Goal: Task Accomplishment & Management: Use online tool/utility

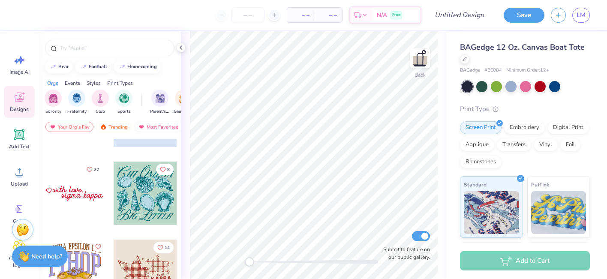
scroll to position [2946, 0]
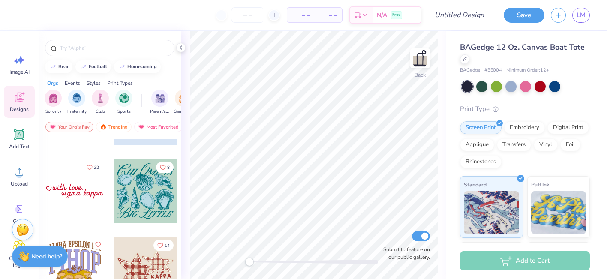
click at [81, 194] on div at bounding box center [74, 191] width 63 height 63
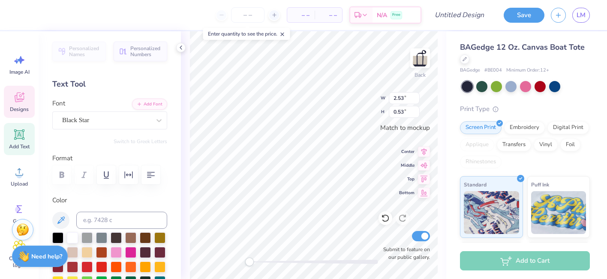
scroll to position [0, 0]
type textarea "s"
type textarea "phi rho"
click at [468, 86] on div at bounding box center [467, 86] width 11 height 11
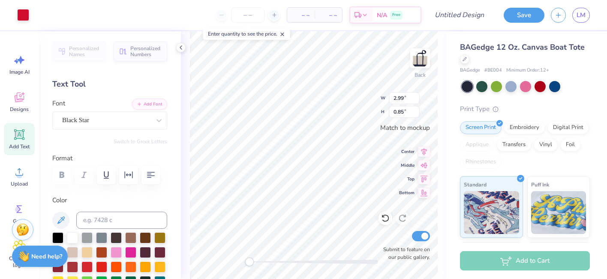
scroll to position [44, 0]
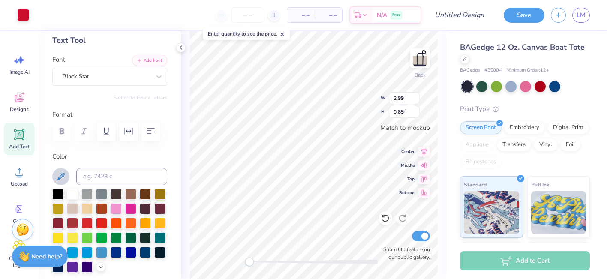
click at [53, 178] on button at bounding box center [60, 176] width 17 height 17
click at [63, 177] on icon at bounding box center [61, 177] width 10 height 10
click at [57, 175] on icon at bounding box center [61, 177] width 10 height 10
click at [273, 261] on div at bounding box center [314, 262] width 129 height 4
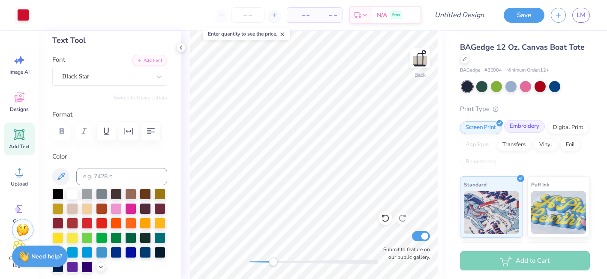
click at [529, 126] on div "Embroidery" at bounding box center [524, 126] width 41 height 13
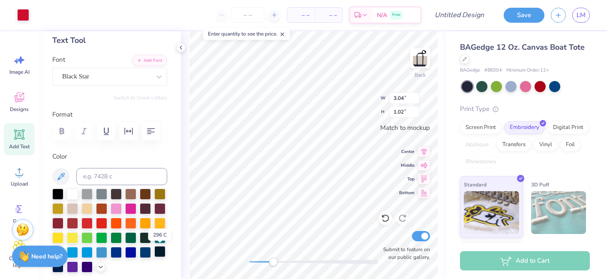
click at [158, 252] on div at bounding box center [159, 251] width 11 height 11
type input "2.25"
type input "0.43"
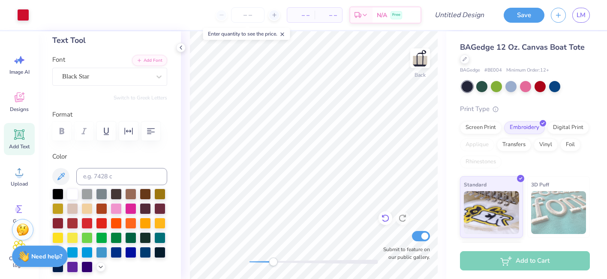
click at [386, 217] on icon at bounding box center [385, 218] width 9 height 9
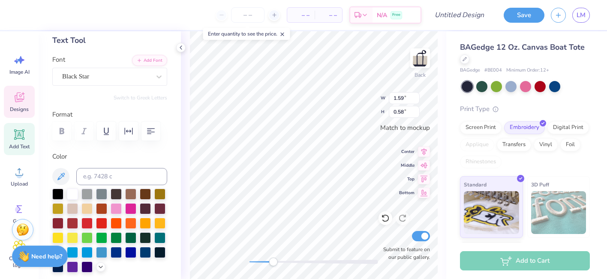
scroll to position [0, 0]
click at [159, 252] on div at bounding box center [159, 251] width 11 height 11
type input "1.86"
type input "0.43"
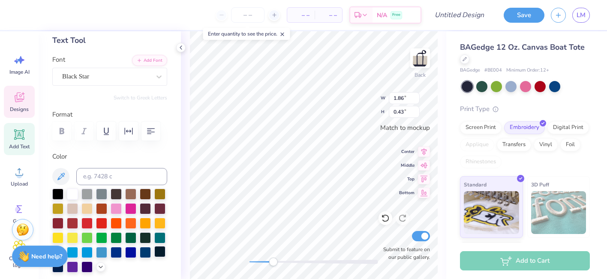
click at [158, 257] on div at bounding box center [159, 251] width 11 height 11
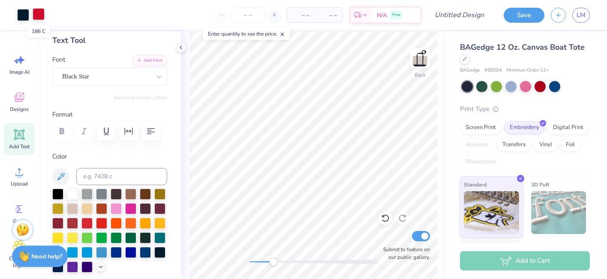
click at [38, 17] on div at bounding box center [39, 14] width 12 height 12
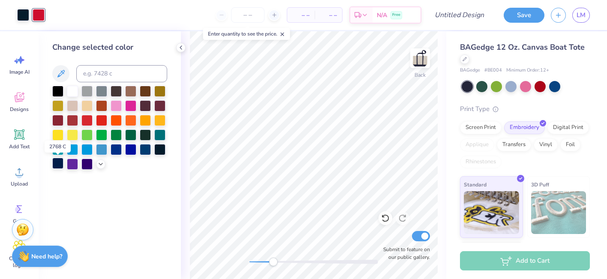
click at [58, 166] on div at bounding box center [57, 163] width 11 height 11
click at [24, 16] on div at bounding box center [23, 14] width 12 height 12
click at [63, 165] on div at bounding box center [57, 163] width 11 height 11
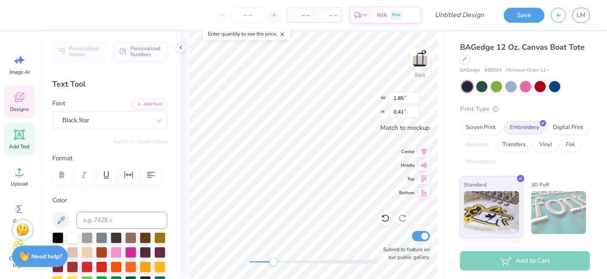
type input "1.85"
type input "0.41"
type input "0.33"
type input "0.31"
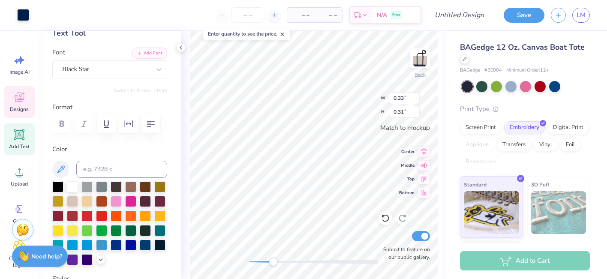
scroll to position [53, 0]
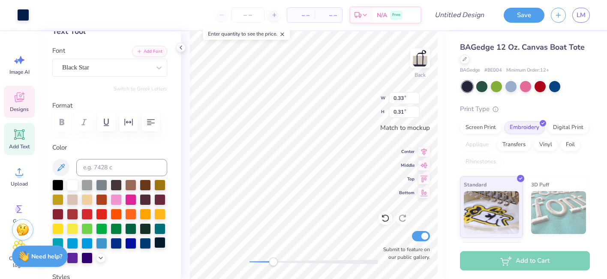
click at [166, 243] on div at bounding box center [159, 242] width 11 height 11
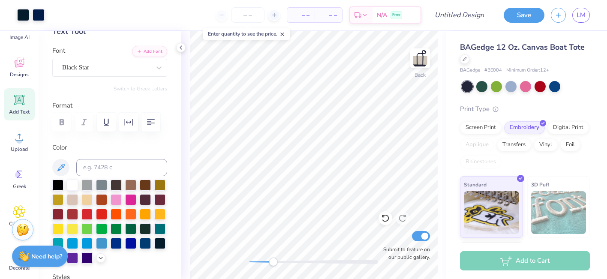
scroll to position [49, 0]
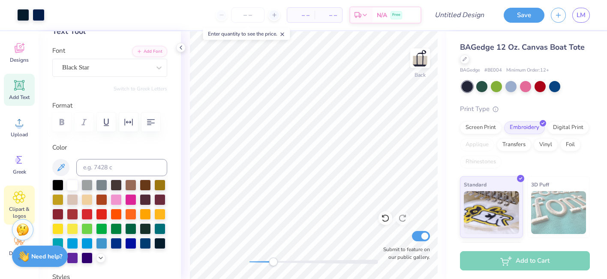
click at [24, 199] on icon at bounding box center [19, 197] width 12 height 13
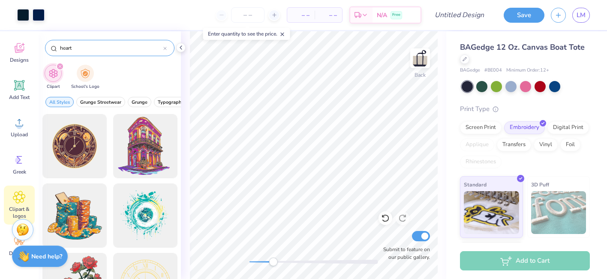
type input "heart"
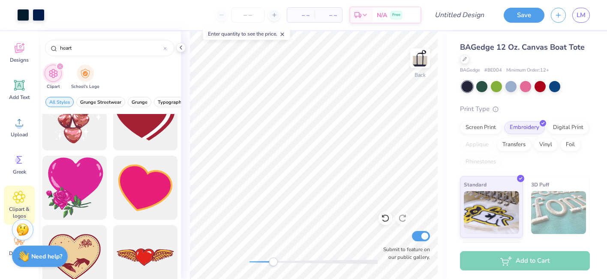
scroll to position [316, 0]
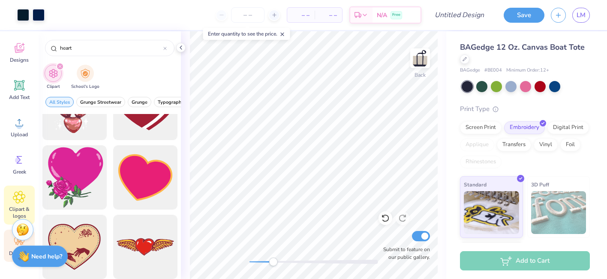
click at [7, 250] on div "Decorate" at bounding box center [19, 246] width 31 height 32
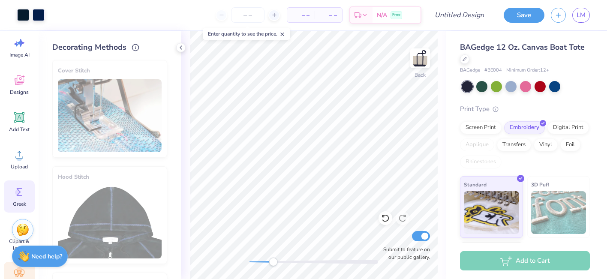
scroll to position [10, 0]
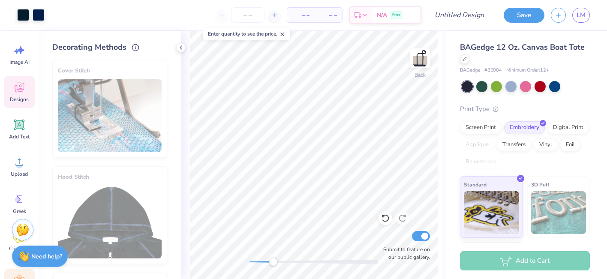
click at [24, 84] on icon at bounding box center [22, 83] width 3 height 3
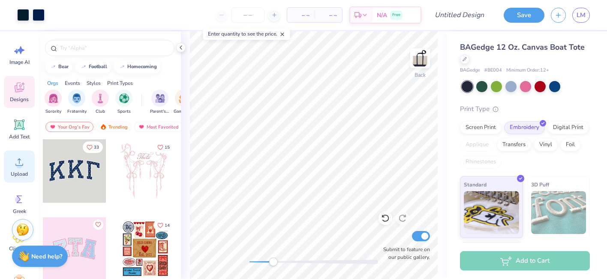
click at [24, 126] on icon at bounding box center [19, 124] width 13 height 13
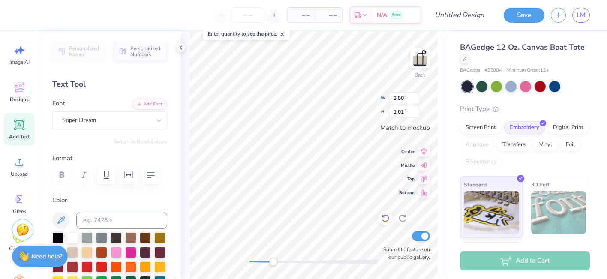
click at [390, 217] on div at bounding box center [386, 218] width 14 height 14
type textarea "Phi Rho"
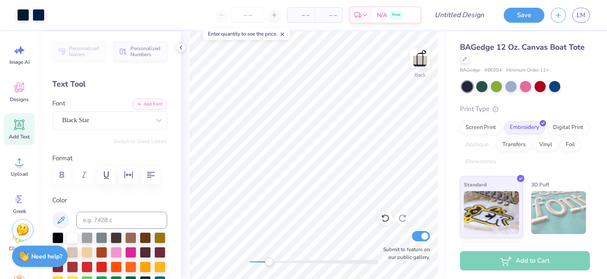
drag, startPoint x: 274, startPoint y: 258, endPoint x: 269, endPoint y: 259, distance: 5.2
click at [269, 259] on div "Accessibility label" at bounding box center [269, 262] width 9 height 9
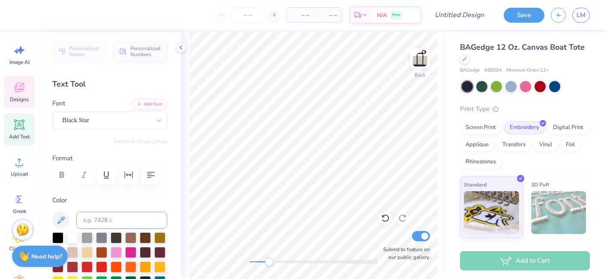
click at [18, 90] on icon at bounding box center [19, 88] width 9 height 10
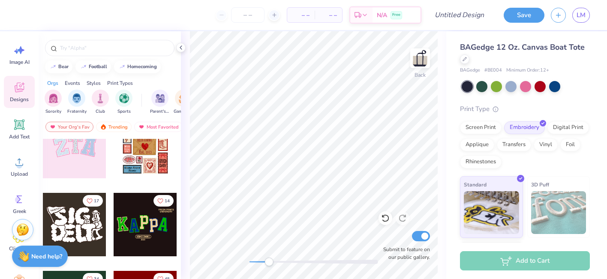
scroll to position [102, 0]
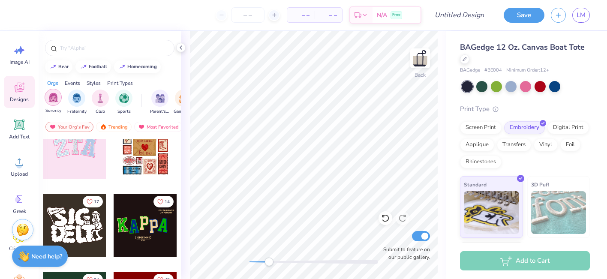
click at [54, 100] on img "filter for Sorority" at bounding box center [53, 98] width 10 height 10
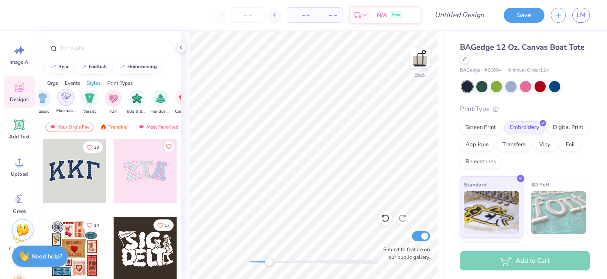
scroll to position [0, 457]
click at [67, 94] on img "filter for Minimalist" at bounding box center [68, 98] width 9 height 10
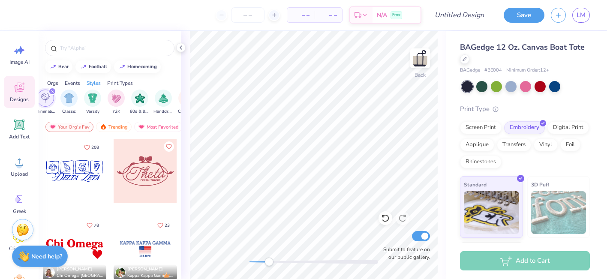
scroll to position [0, 0]
click at [92, 168] on div at bounding box center [74, 170] width 63 height 63
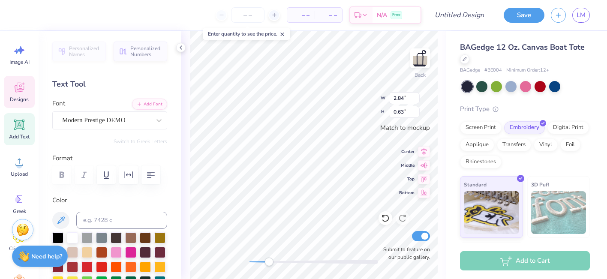
scroll to position [0, 0]
type textarea "Phi Rho"
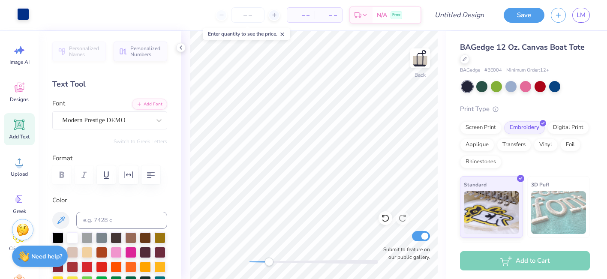
click at [27, 15] on div at bounding box center [23, 14] width 12 height 12
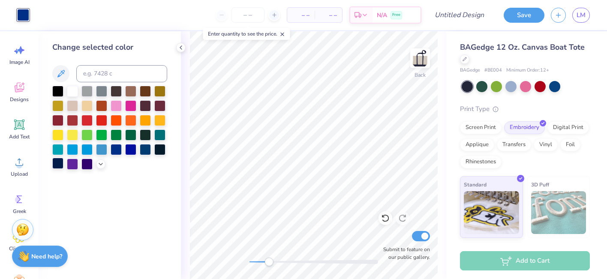
click at [60, 165] on div at bounding box center [57, 163] width 11 height 11
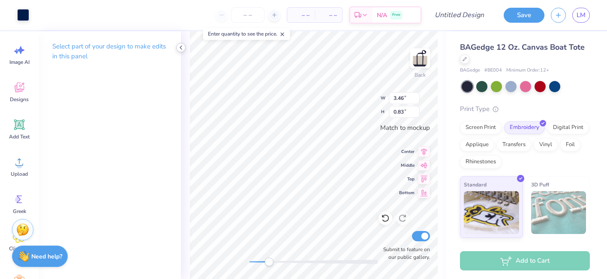
click at [181, 49] on icon at bounding box center [181, 47] width 7 height 7
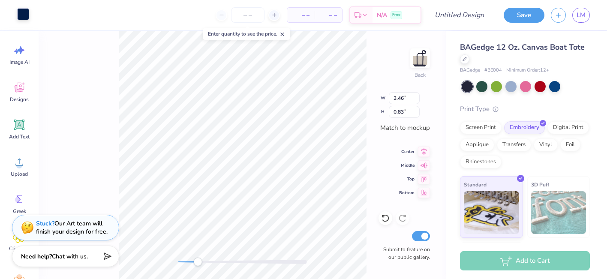
click at [23, 15] on div at bounding box center [23, 14] width 12 height 12
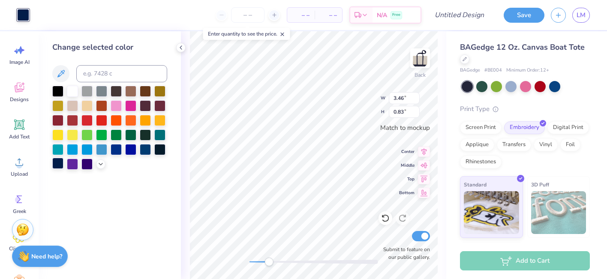
click at [61, 166] on div at bounding box center [57, 163] width 11 height 11
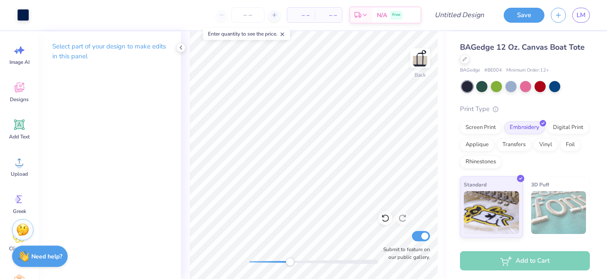
click at [290, 260] on div at bounding box center [314, 262] width 129 height 4
click at [276, 261] on div at bounding box center [314, 262] width 129 height 4
click at [265, 263] on div at bounding box center [314, 262] width 129 height 4
click at [257, 260] on div at bounding box center [314, 262] width 129 height 4
click at [231, 262] on div "Back Submit to feature on our public gallery." at bounding box center [314, 155] width 266 height 248
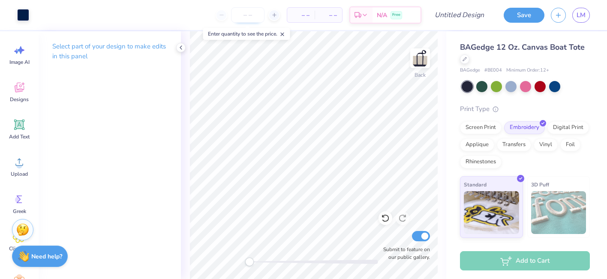
click at [255, 16] on input "number" at bounding box center [247, 14] width 33 height 15
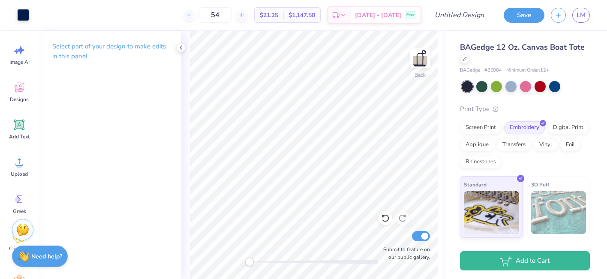
type input "54"
click at [288, 263] on div at bounding box center [314, 262] width 129 height 4
click at [265, 262] on div at bounding box center [314, 262] width 129 height 4
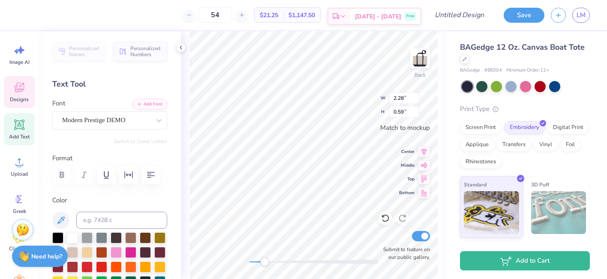
scroll to position [0, 0]
type textarea "Phi SigmaRho"
type textarea "Phi Sigma Rho"
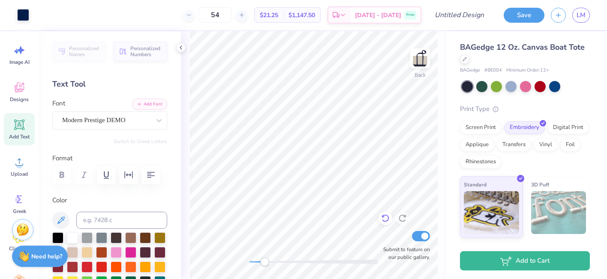
click at [389, 223] on div at bounding box center [386, 218] width 14 height 14
click at [563, 127] on div "Digital Print" at bounding box center [569, 126] width 42 height 13
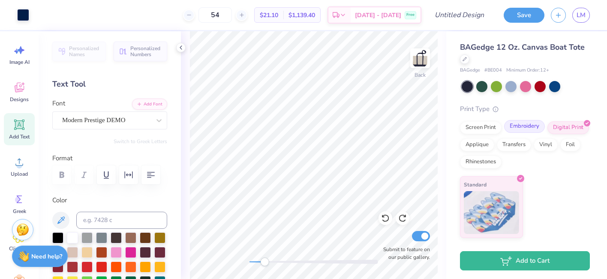
click at [534, 124] on div "Embroidery" at bounding box center [524, 126] width 41 height 13
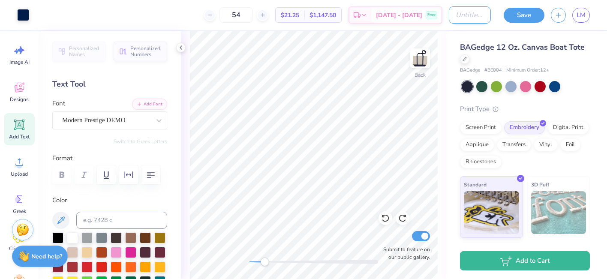
click at [461, 12] on input "Design Title" at bounding box center [470, 14] width 42 height 17
type input "t"
type input "sea shell tote"
click at [522, 12] on button "Save" at bounding box center [524, 13] width 41 height 15
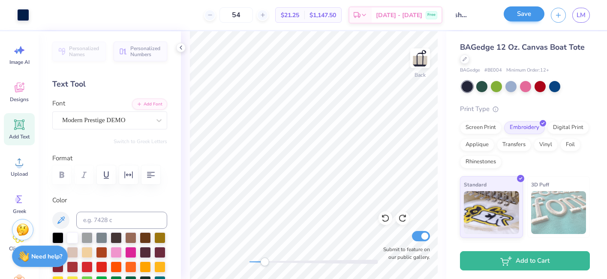
scroll to position [0, 0]
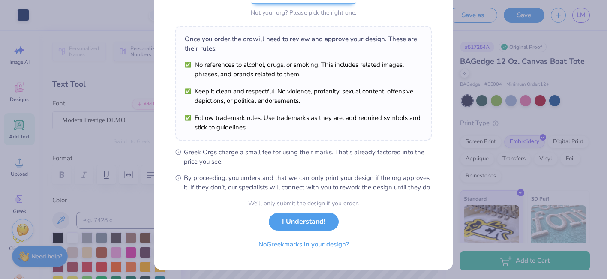
scroll to position [122, 0]
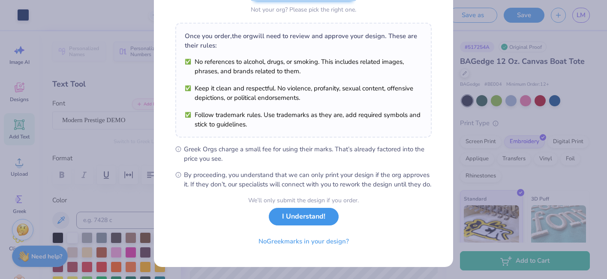
click at [316, 219] on button "I Understand!" at bounding box center [304, 217] width 70 height 18
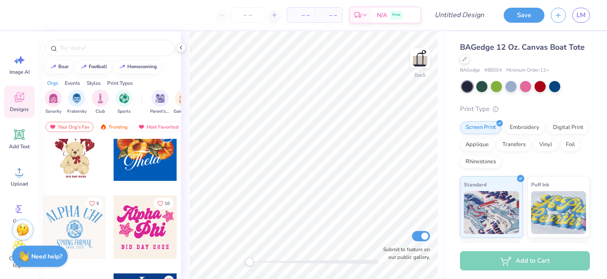
scroll to position [335, 0]
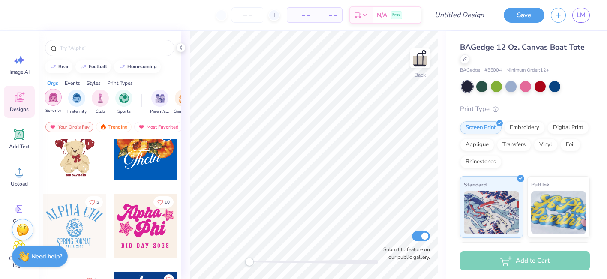
click at [53, 103] on div "filter for Sorority" at bounding box center [53, 97] width 17 height 17
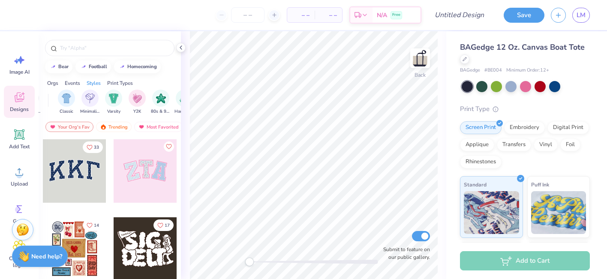
scroll to position [0, 443]
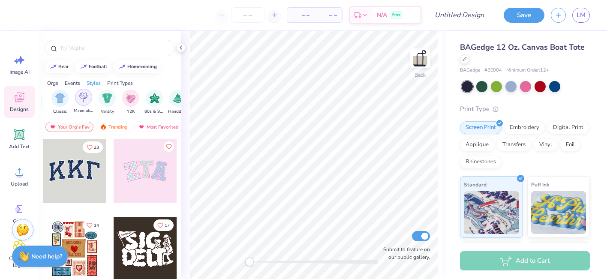
click at [81, 100] on img "filter for Minimalist" at bounding box center [83, 98] width 9 height 10
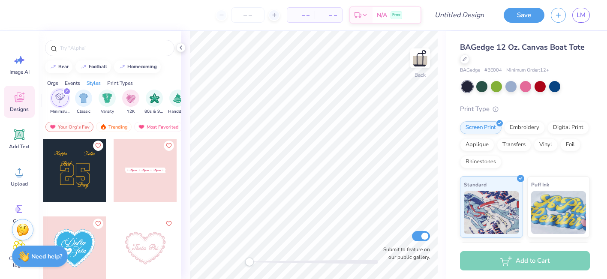
scroll to position [1718, 0]
click at [132, 181] on div at bounding box center [145, 170] width 63 height 63
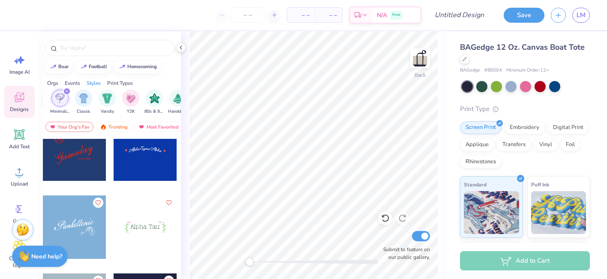
scroll to position [1886, 0]
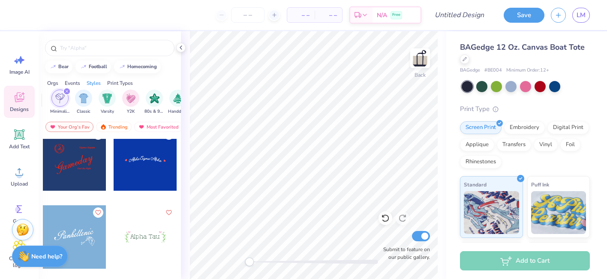
click at [148, 158] on div at bounding box center [145, 158] width 63 height 63
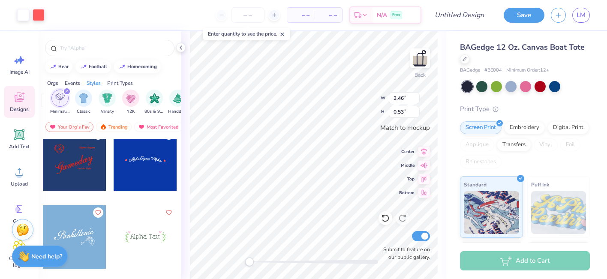
click at [288, 262] on div at bounding box center [314, 262] width 129 height 4
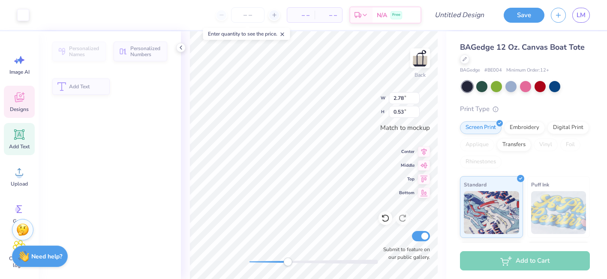
type input "2.78"
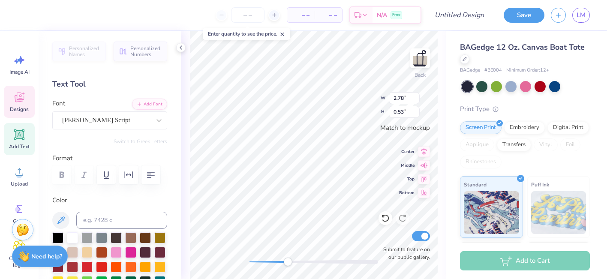
scroll to position [0, 0]
type textarea "A"
type textarea "Phi Sigma Rho"
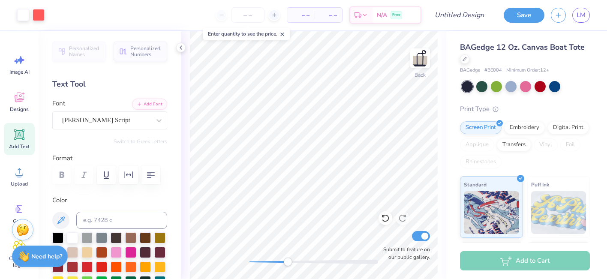
click at [280, 263] on div at bounding box center [314, 262] width 129 height 4
click at [269, 261] on div at bounding box center [314, 262] width 129 height 4
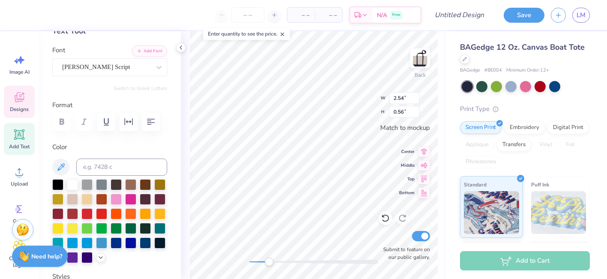
scroll to position [61, 0]
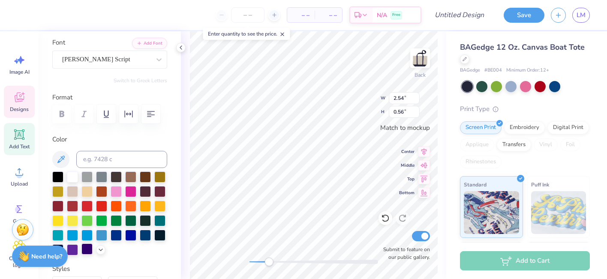
click at [87, 251] on div at bounding box center [87, 249] width 11 height 11
click at [74, 179] on div at bounding box center [72, 176] width 11 height 11
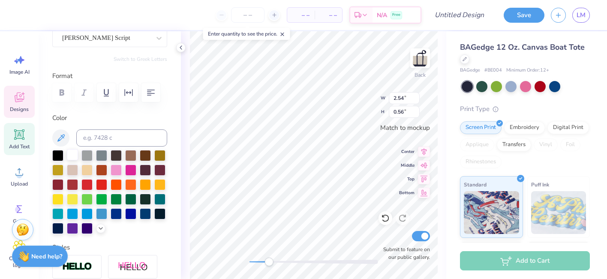
scroll to position [90, 0]
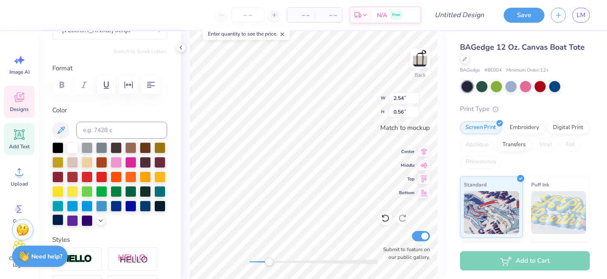
click at [58, 219] on div at bounding box center [57, 219] width 11 height 11
type input "0.17"
click at [70, 148] on div at bounding box center [72, 147] width 11 height 11
click at [71, 147] on div at bounding box center [72, 147] width 11 height 11
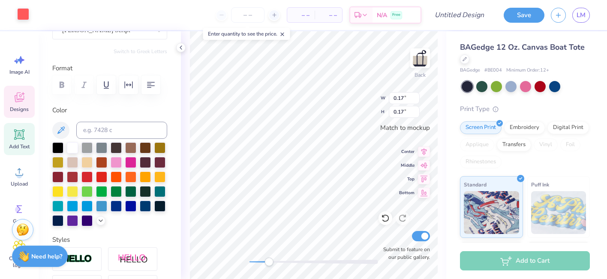
click at [22, 16] on div at bounding box center [23, 14] width 12 height 12
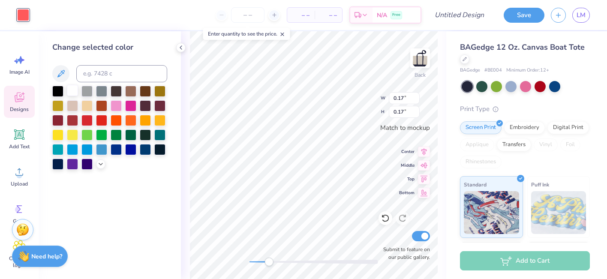
click at [71, 94] on div at bounding box center [72, 90] width 11 height 11
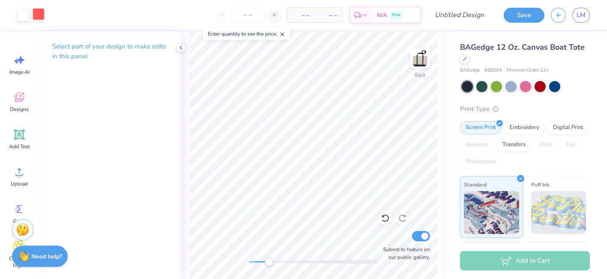
click at [40, 13] on div at bounding box center [39, 14] width 12 height 12
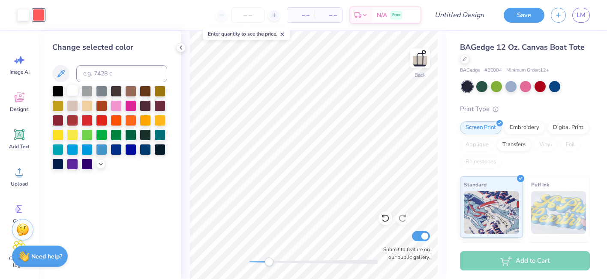
click at [77, 89] on div at bounding box center [72, 90] width 11 height 11
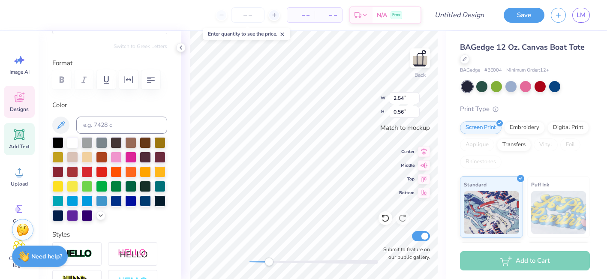
scroll to position [138, 0]
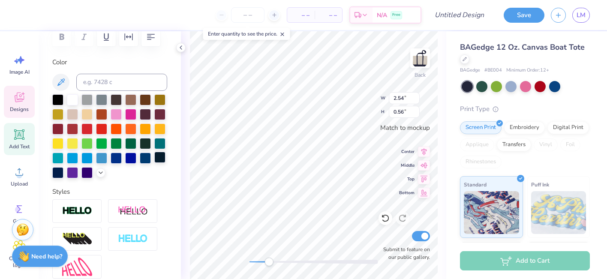
click at [157, 161] on div at bounding box center [159, 157] width 11 height 11
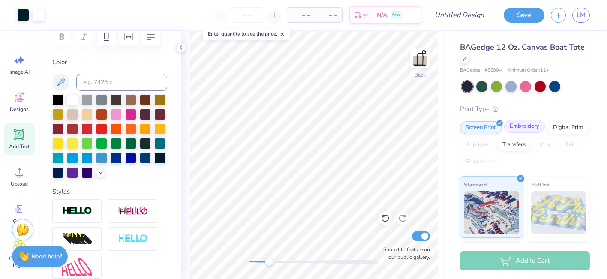
click at [521, 125] on div "Embroidery" at bounding box center [524, 126] width 41 height 13
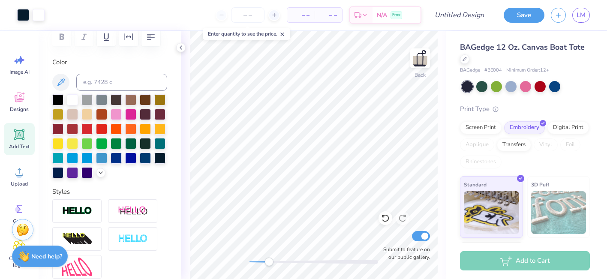
click at [302, 14] on span "– –" at bounding box center [301, 15] width 17 height 9
click at [299, 17] on span "– –" at bounding box center [301, 15] width 17 height 9
click at [242, 16] on input "number" at bounding box center [247, 14] width 33 height 15
type input "54"
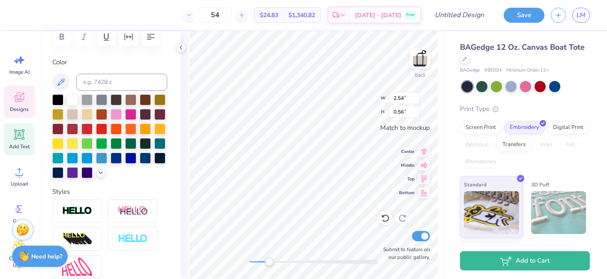
click at [152, 160] on div at bounding box center [109, 136] width 115 height 84
click at [157, 161] on div at bounding box center [159, 157] width 11 height 11
click at [57, 171] on div at bounding box center [57, 171] width 11 height 11
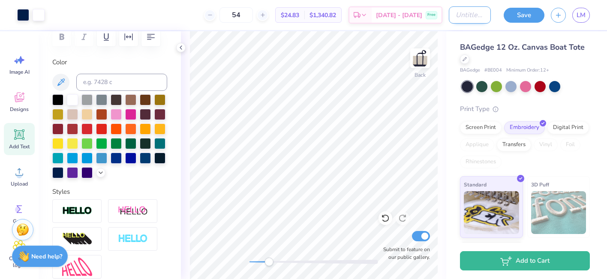
click at [449, 13] on input "Design Title" at bounding box center [470, 14] width 42 height 17
type input "name with hearts"
click at [525, 14] on button "Save" at bounding box center [524, 13] width 41 height 15
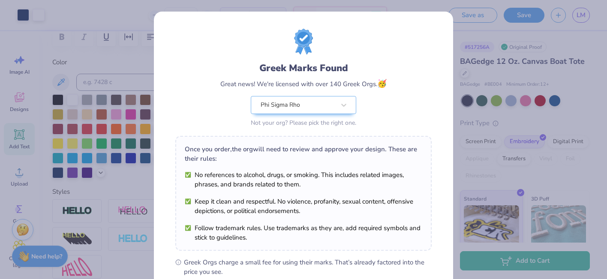
scroll to position [122, 0]
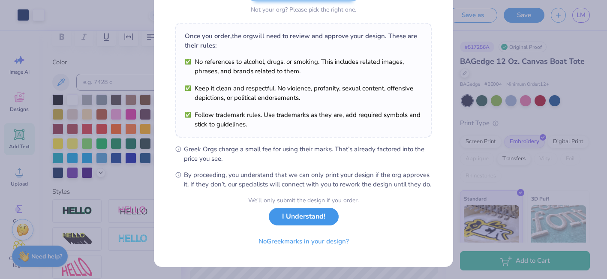
click at [305, 217] on button "I Understand!" at bounding box center [304, 217] width 70 height 18
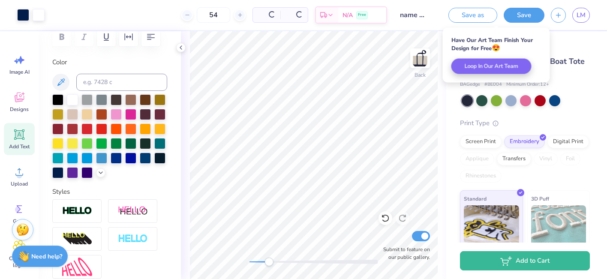
scroll to position [0, 0]
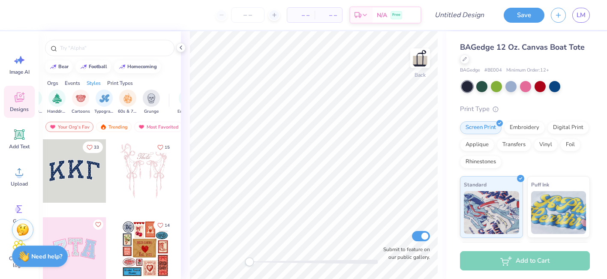
scroll to position [0, 581]
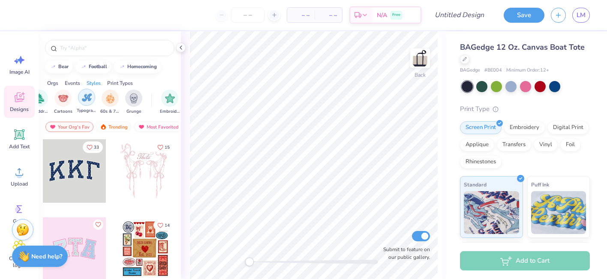
click at [81, 99] on div "filter for Typography" at bounding box center [86, 97] width 17 height 17
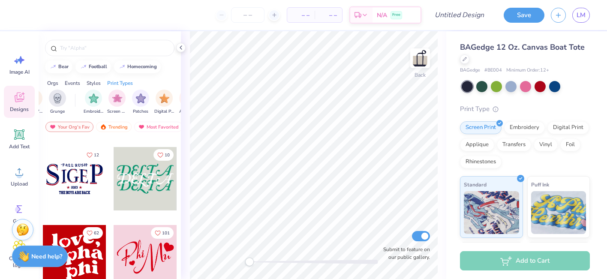
scroll to position [0, 658]
click at [91, 99] on img "filter for Embroidery" at bounding box center [93, 98] width 10 height 10
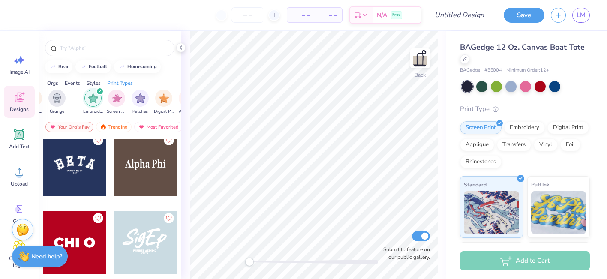
scroll to position [865, 0]
click at [133, 172] on div at bounding box center [145, 164] width 63 height 63
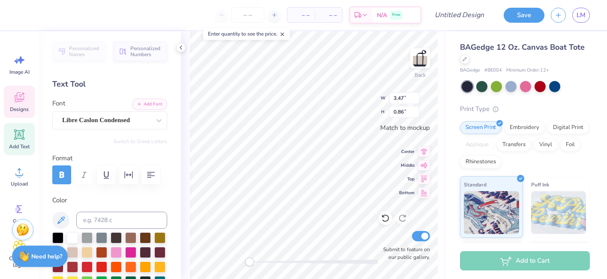
scroll to position [0, 0]
type textarea "A"
type textarea "Phi Sigma Rho"
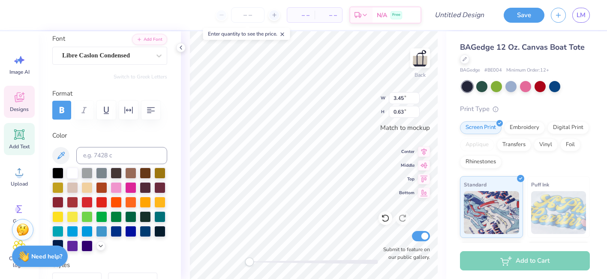
click at [60, 244] on div at bounding box center [57, 245] width 11 height 11
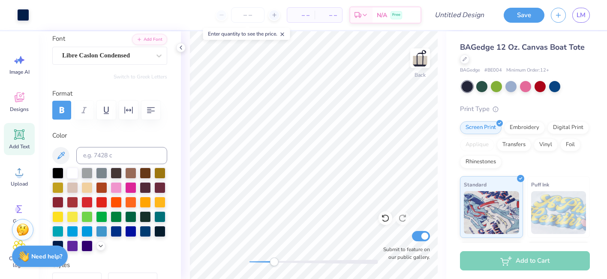
click at [274, 263] on div at bounding box center [314, 262] width 129 height 4
click at [260, 264] on div at bounding box center [314, 262] width 129 height 9
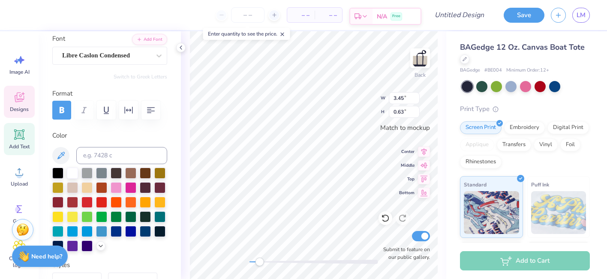
scroll to position [0, 0]
type textarea "PHI SIGMA RHO"
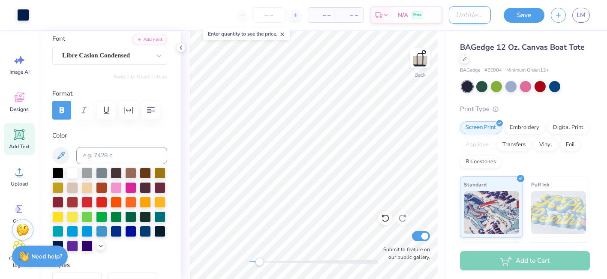
click at [474, 15] on input "Design Title" at bounding box center [470, 14] width 42 height 17
type input "Phi Sigma Rho Tote- Bid Day '25"
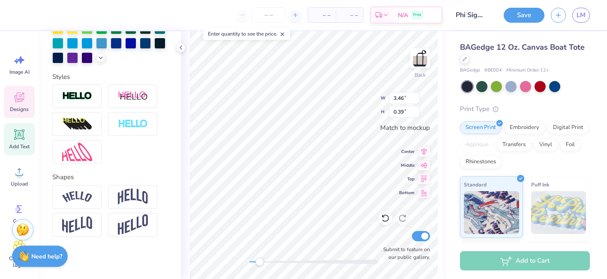
scroll to position [253, 0]
click at [92, 190] on div at bounding box center [76, 198] width 49 height 24
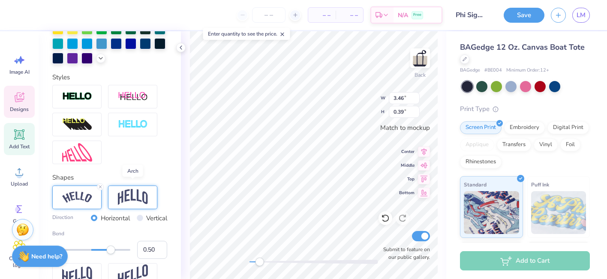
scroll to position [303, 0]
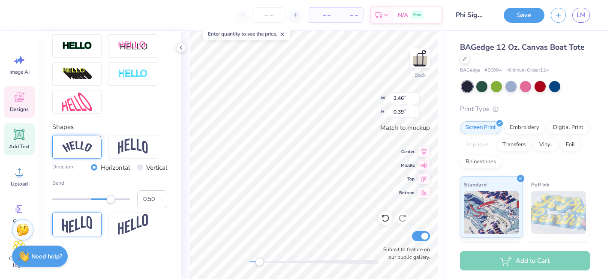
click at [81, 228] on img at bounding box center [77, 224] width 30 height 17
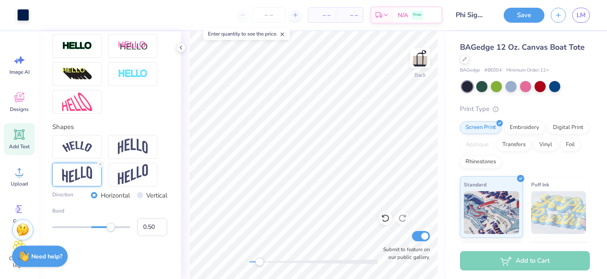
click at [255, 263] on div at bounding box center [314, 262] width 129 height 4
click at [138, 174] on img at bounding box center [133, 174] width 30 height 21
click at [93, 150] on div at bounding box center [76, 147] width 49 height 24
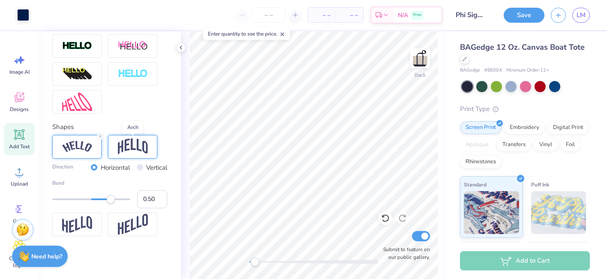
click at [125, 147] on img at bounding box center [133, 147] width 30 height 16
click at [100, 147] on div at bounding box center [76, 147] width 49 height 24
type input "0.13"
click at [97, 199] on div at bounding box center [91, 200] width 78 height 2
type input "0.26"
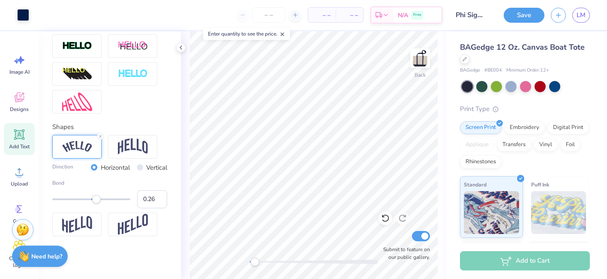
click at [102, 200] on div at bounding box center [91, 199] width 78 height 9
click at [83, 215] on div at bounding box center [76, 225] width 49 height 24
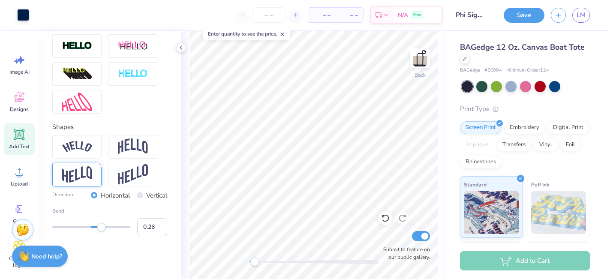
type input "0.54"
click at [112, 228] on div at bounding box center [91, 227] width 78 height 2
type input "0.40"
click at [107, 226] on div at bounding box center [91, 227] width 78 height 2
type input "0.24"
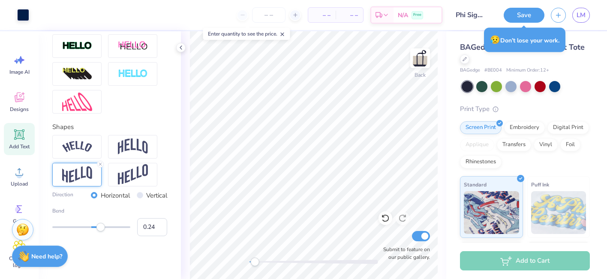
click at [101, 227] on div at bounding box center [91, 227] width 78 height 2
click at [130, 150] on img at bounding box center [133, 147] width 30 height 16
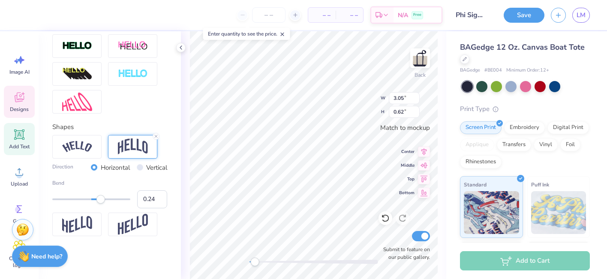
scroll to position [253, 0]
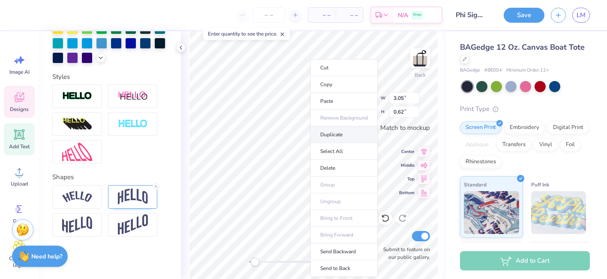
click at [326, 139] on li "Duplicate" at bounding box center [344, 135] width 67 height 17
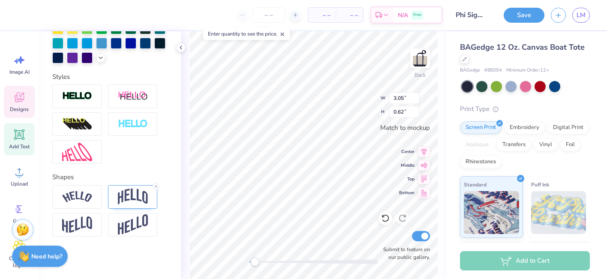
scroll to position [0, 2]
type textarea "- EST 1984 -"
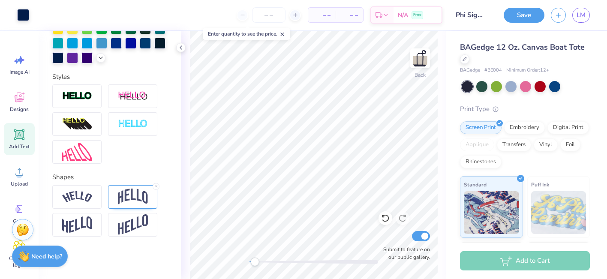
click at [263, 262] on div at bounding box center [314, 262] width 129 height 4
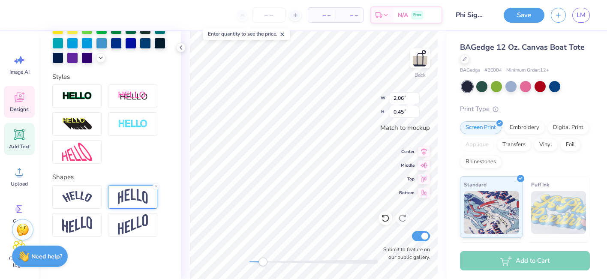
click at [132, 192] on img at bounding box center [133, 197] width 30 height 16
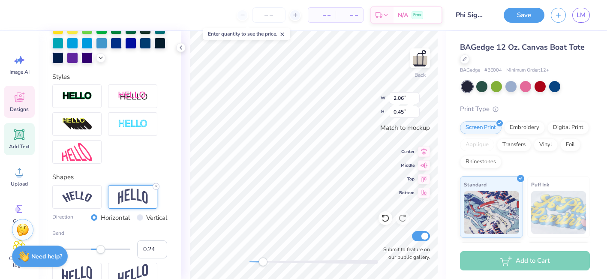
click at [156, 184] on icon at bounding box center [156, 186] width 5 height 5
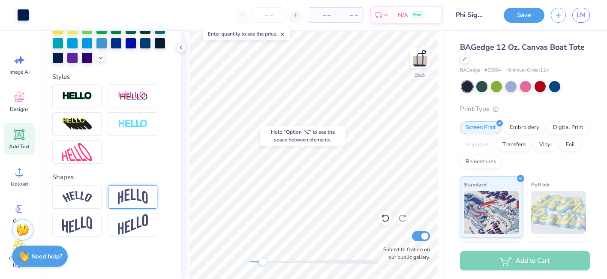
click at [278, 147] on div "Hold “Option ⌥” to see the space between elements." at bounding box center [302, 136] width 91 height 25
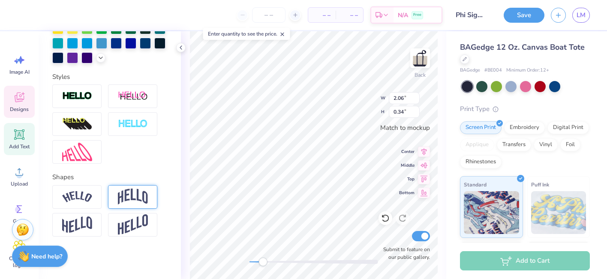
type input "2.06"
type input "0.34"
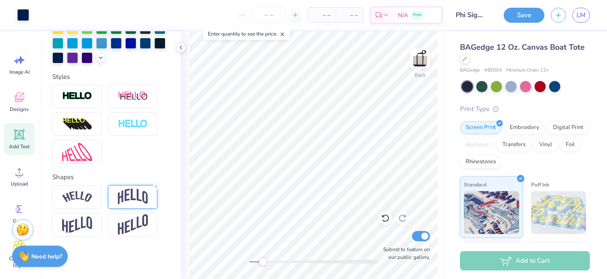
click at [256, 262] on div at bounding box center [314, 262] width 129 height 4
click at [531, 129] on div "Embroidery" at bounding box center [524, 126] width 41 height 13
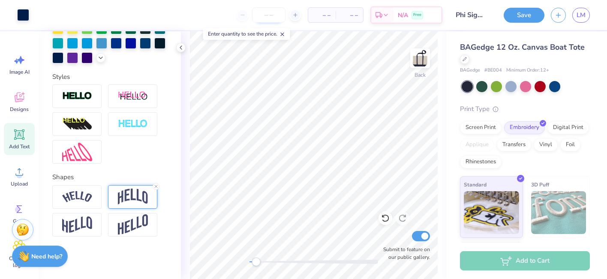
click at [266, 13] on input "number" at bounding box center [268, 14] width 33 height 15
type input "54"
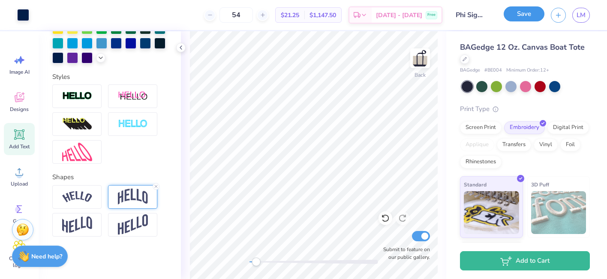
click at [518, 17] on button "Save" at bounding box center [524, 13] width 41 height 15
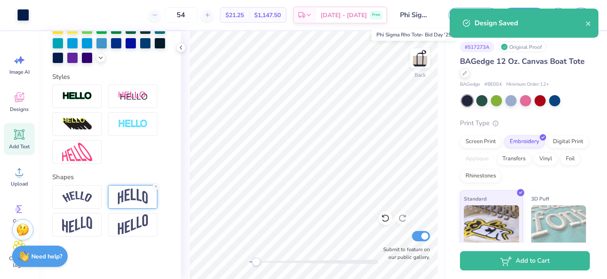
click at [416, 16] on input "Phi Sigma Rho Tote- Bid Day '25" at bounding box center [415, 14] width 42 height 17
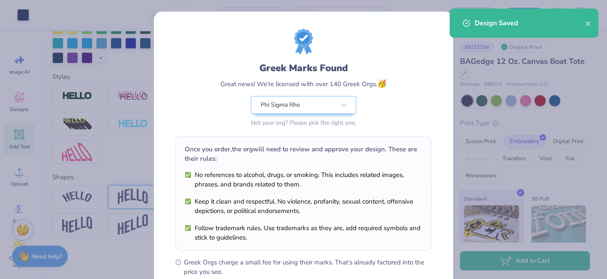
scroll to position [122, 0]
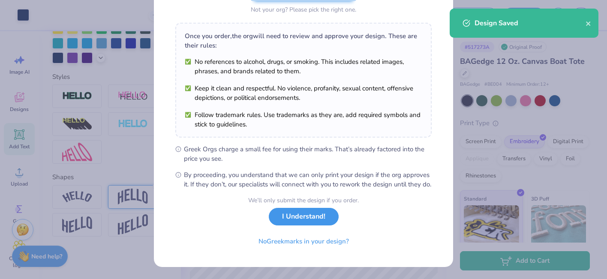
click at [314, 219] on button "I Understand!" at bounding box center [304, 217] width 70 height 18
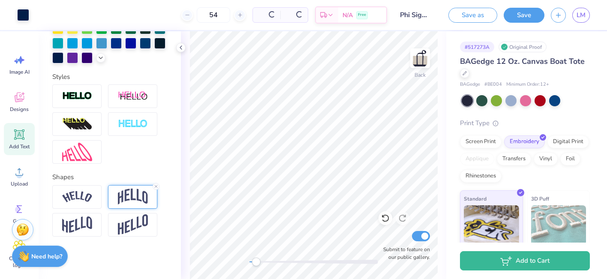
scroll to position [0, 0]
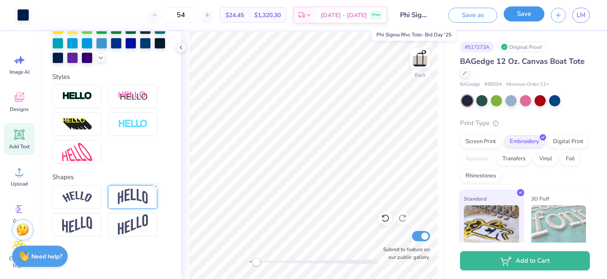
click at [510, 18] on button "Save" at bounding box center [524, 13] width 41 height 15
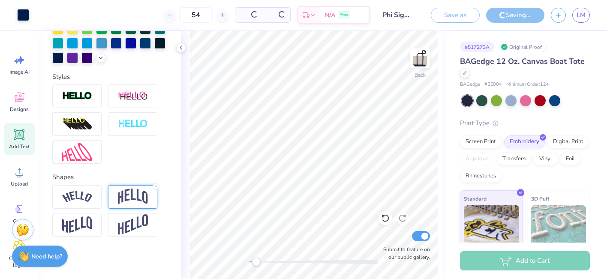
click at [578, 13] on span "LM" at bounding box center [581, 15] width 9 height 10
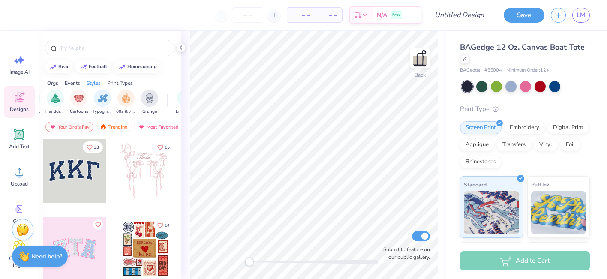
scroll to position [0, 726]
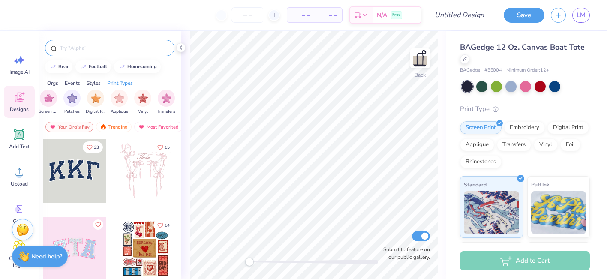
click at [87, 51] on input "text" at bounding box center [114, 48] width 110 height 9
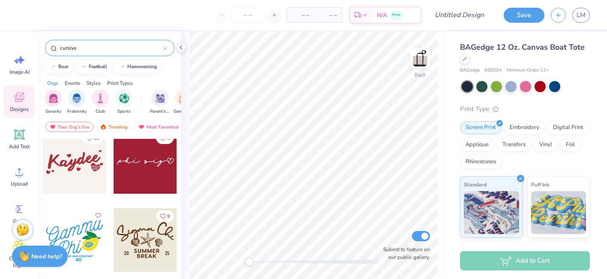
scroll to position [634, 0]
type input "cursive"
click at [130, 173] on div at bounding box center [145, 161] width 63 height 63
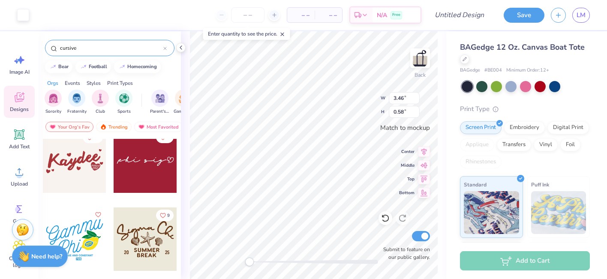
click at [285, 260] on div at bounding box center [314, 262] width 129 height 4
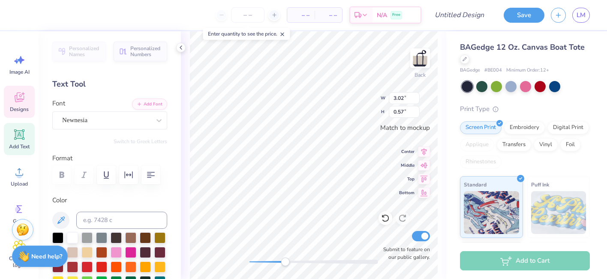
scroll to position [0, 0]
type textarea "Phi sigma rho"
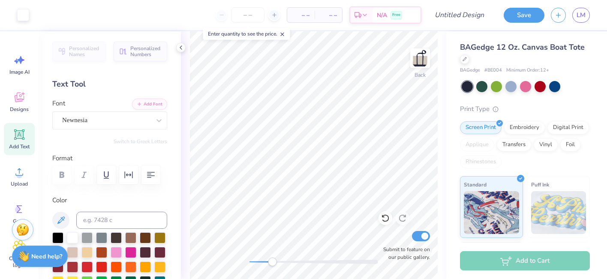
click at [272, 260] on div at bounding box center [314, 262] width 129 height 4
click at [270, 260] on div "Accessibility label" at bounding box center [272, 262] width 9 height 9
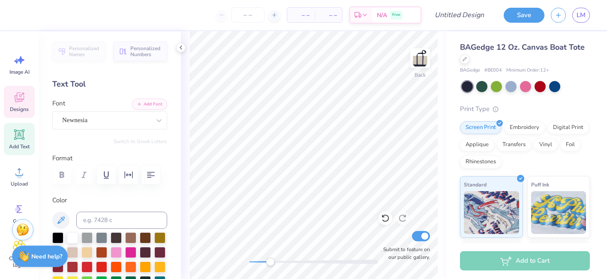
click at [10, 111] on span "Designs" at bounding box center [19, 109] width 19 height 7
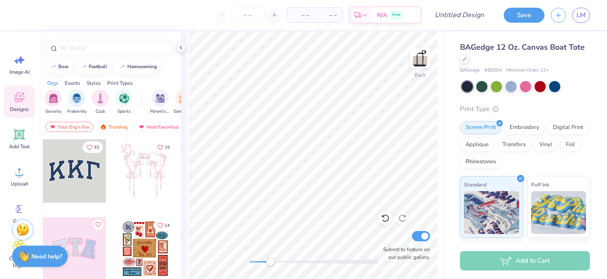
click at [115, 58] on div at bounding box center [110, 45] width 142 height 29
click at [109, 54] on div at bounding box center [110, 48] width 130 height 16
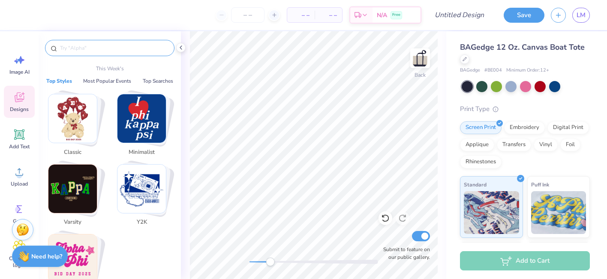
click at [104, 48] on input "text" at bounding box center [114, 48] width 110 height 9
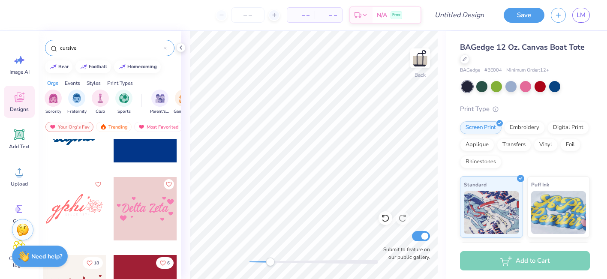
scroll to position [508, 0]
type input "cursive"
click at [143, 211] on div at bounding box center [145, 209] width 63 height 63
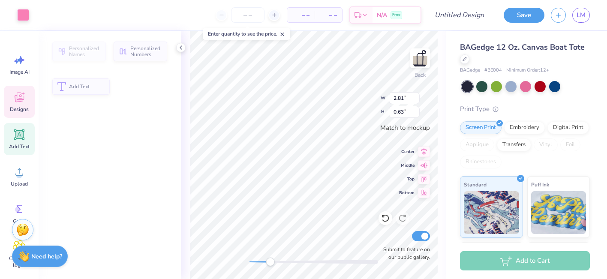
type input "2.81"
type input "0.63"
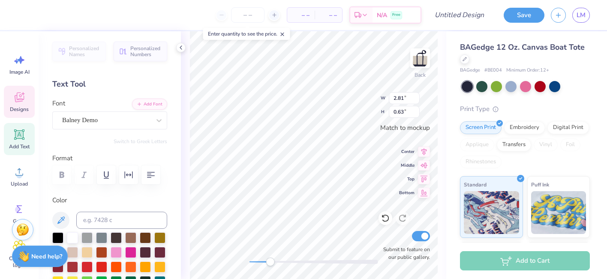
type textarea "Zeta"
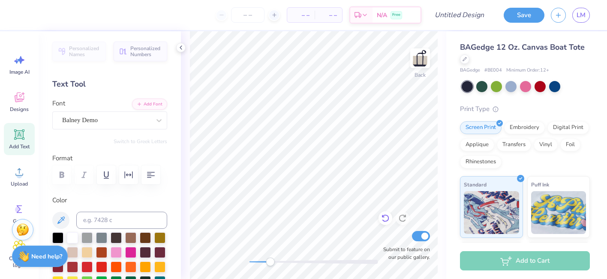
click at [386, 220] on icon at bounding box center [385, 218] width 9 height 9
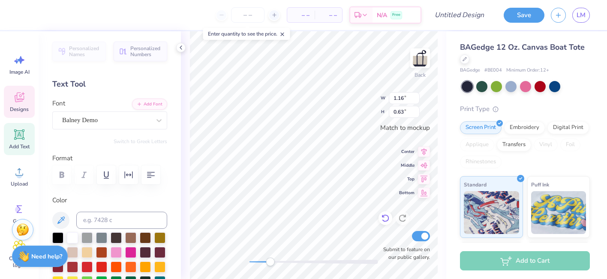
scroll to position [0, 0]
type textarea "Phi Sigma Rho"
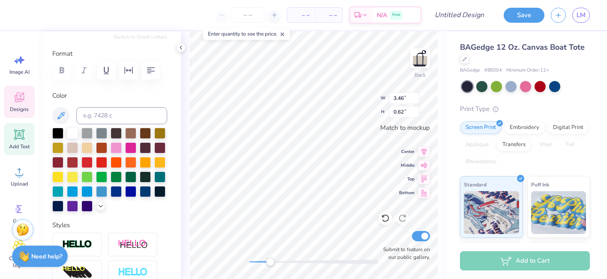
scroll to position [109, 0]
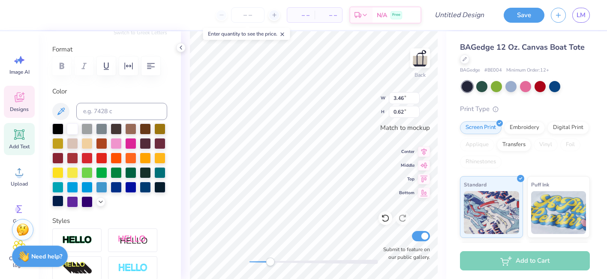
click at [60, 201] on div at bounding box center [57, 201] width 11 height 11
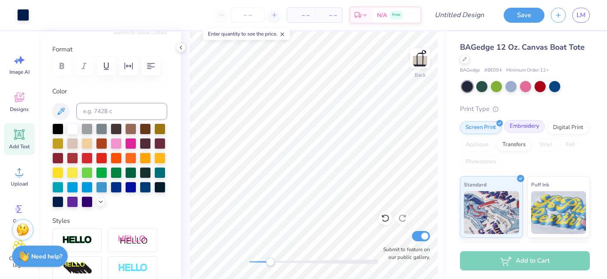
click at [533, 130] on div "Embroidery" at bounding box center [524, 126] width 41 height 13
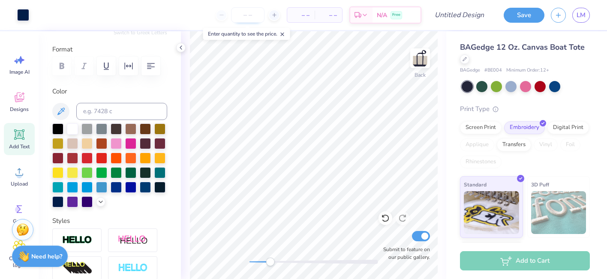
click at [251, 14] on input "number" at bounding box center [247, 14] width 33 height 15
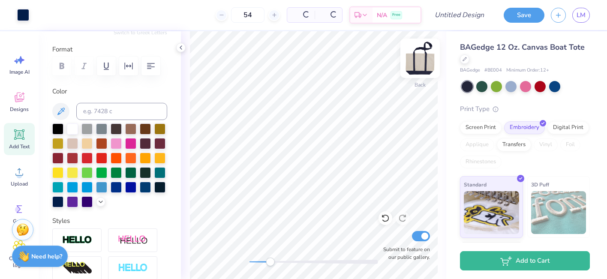
type input "54"
click at [260, 260] on div at bounding box center [314, 262] width 129 height 4
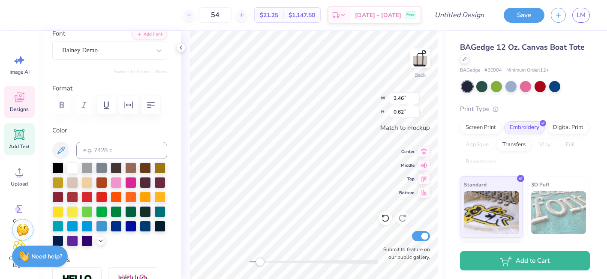
scroll to position [0, 0]
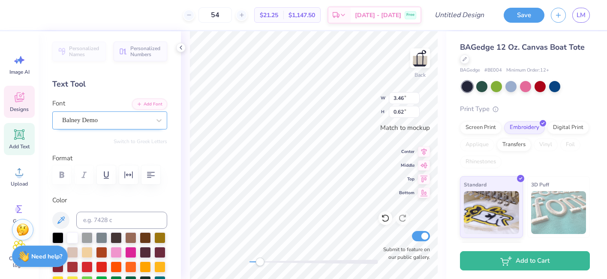
click at [89, 120] on div "Balney Demo" at bounding box center [106, 120] width 90 height 13
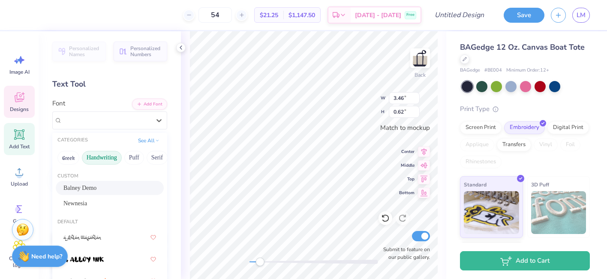
click at [106, 162] on button "Handwriting" at bounding box center [102, 158] width 40 height 14
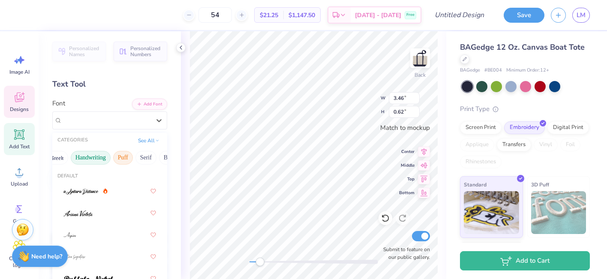
scroll to position [0, 12]
click at [85, 210] on span at bounding box center [77, 213] width 29 height 9
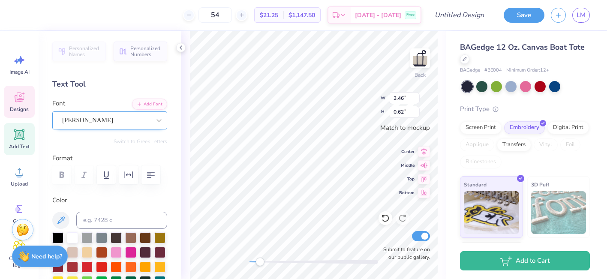
click at [126, 119] on div "[PERSON_NAME]" at bounding box center [106, 120] width 90 height 13
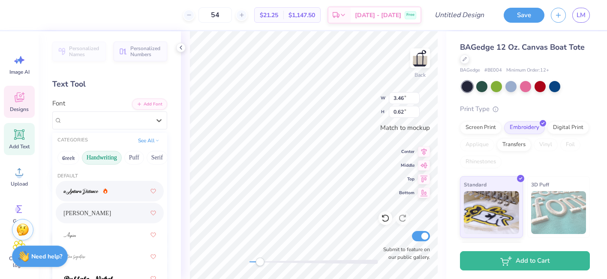
click at [91, 197] on div at bounding box center [109, 191] width 93 height 15
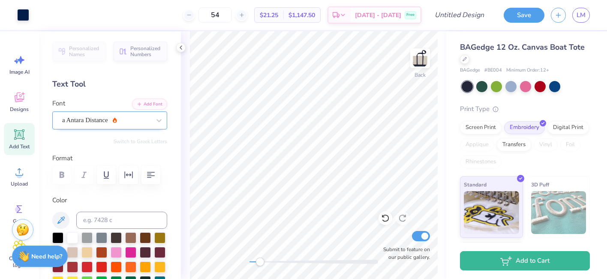
click at [134, 116] on div "a Antara Distance" at bounding box center [106, 120] width 90 height 13
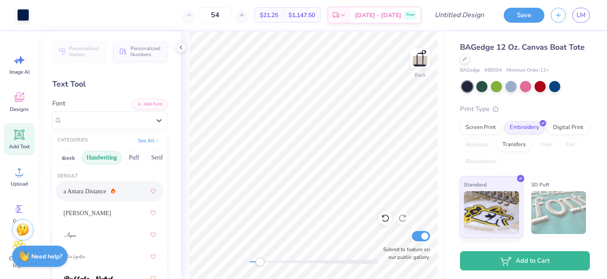
scroll to position [60, 0]
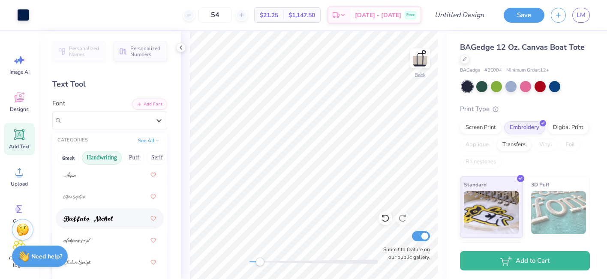
click at [115, 214] on div at bounding box center [109, 218] width 93 height 15
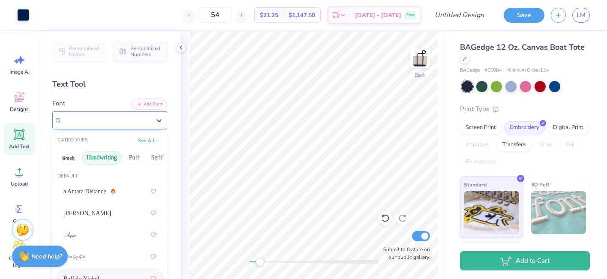
click at [143, 123] on div "Buffalo Nickel" at bounding box center [106, 120] width 90 height 13
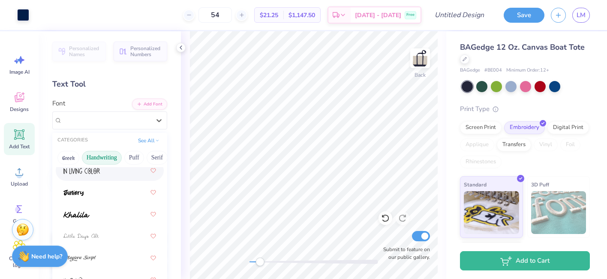
scroll to position [217, 0]
click at [109, 215] on div at bounding box center [109, 214] width 93 height 15
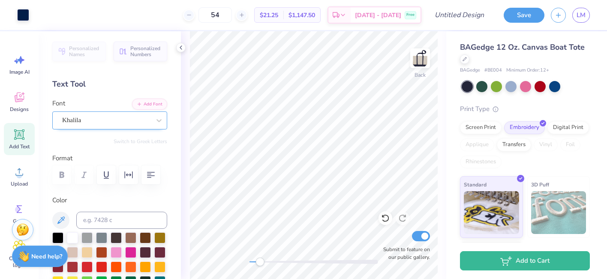
click at [105, 119] on div "Khalila" at bounding box center [106, 120] width 90 height 13
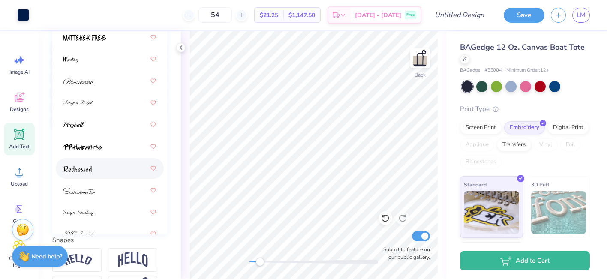
scroll to position [292, 0]
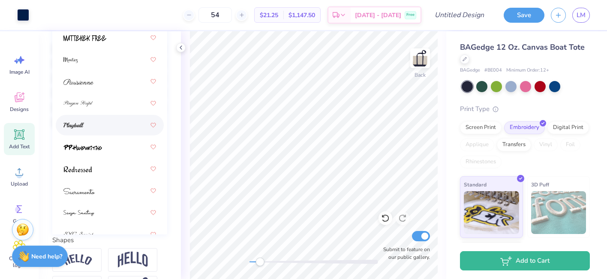
click at [118, 125] on div at bounding box center [109, 125] width 93 height 15
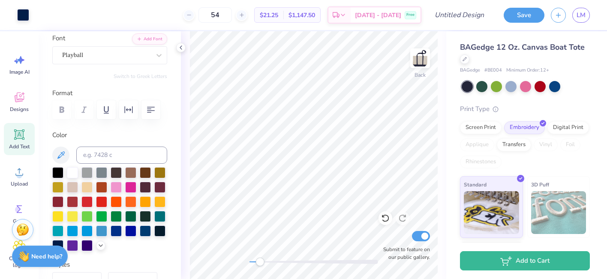
scroll to position [64, 0]
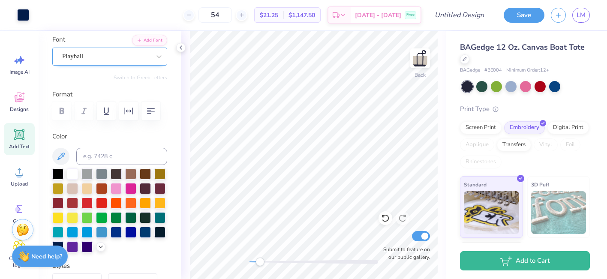
click at [98, 61] on div at bounding box center [106, 57] width 88 height 12
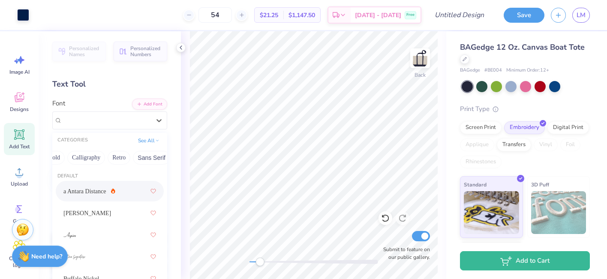
scroll to position [0, 136]
click at [79, 155] on button "Calligraphy" at bounding box center [76, 158] width 38 height 14
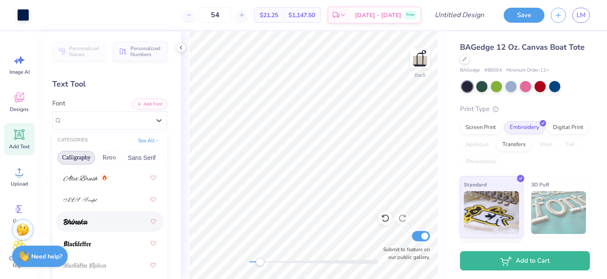
click at [102, 224] on div at bounding box center [109, 221] width 93 height 15
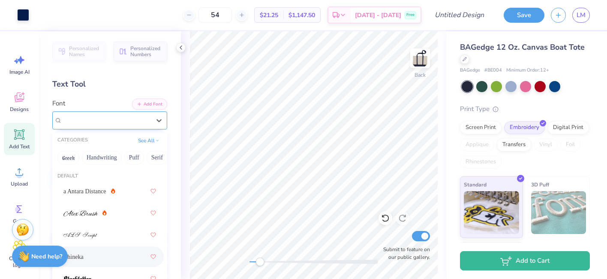
click at [106, 122] on div "Bhineka" at bounding box center [106, 120] width 90 height 13
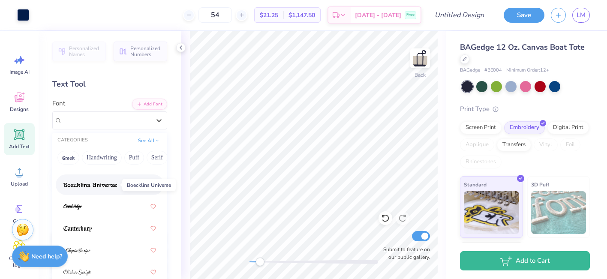
scroll to position [137, 0]
click at [101, 214] on div at bounding box center [109, 207] width 93 height 15
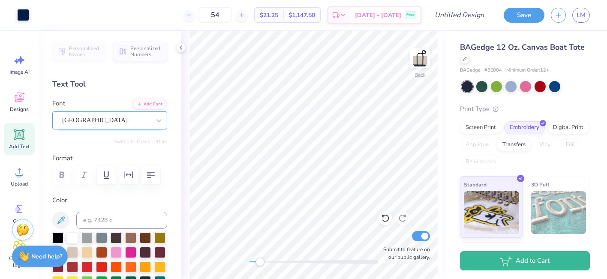
click at [103, 112] on div "[GEOGRAPHIC_DATA]" at bounding box center [109, 121] width 115 height 18
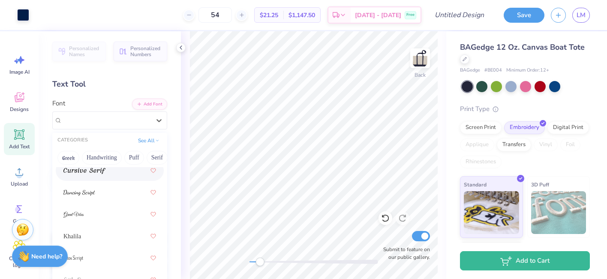
scroll to position [283, 0]
click at [107, 207] on div at bounding box center [109, 214] width 93 height 15
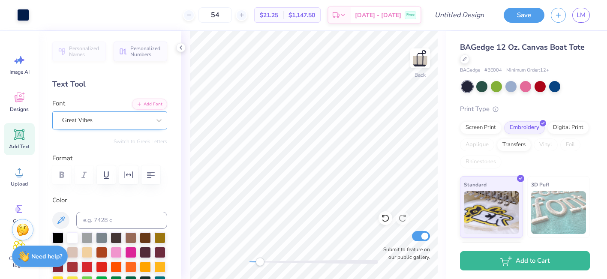
click at [110, 118] on div "Great Vibes" at bounding box center [106, 120] width 90 height 13
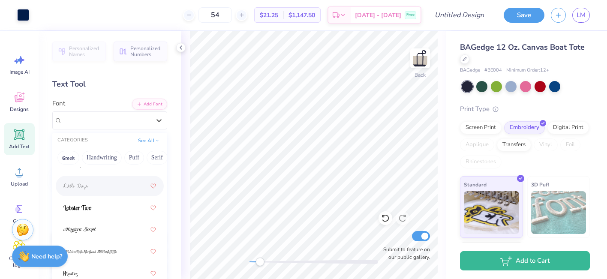
scroll to position [379, 0]
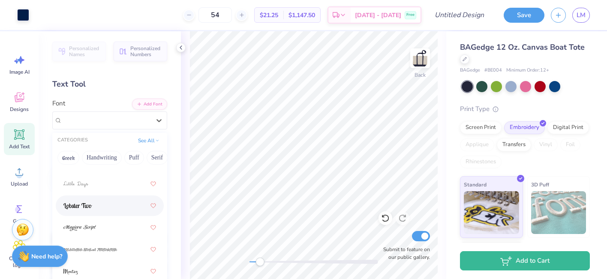
click at [104, 210] on div at bounding box center [109, 205] width 93 height 15
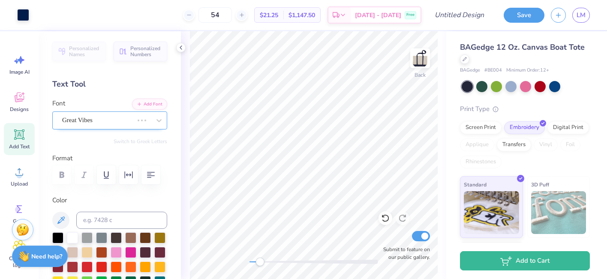
click at [103, 123] on div "Great Vibes" at bounding box center [97, 120] width 73 height 13
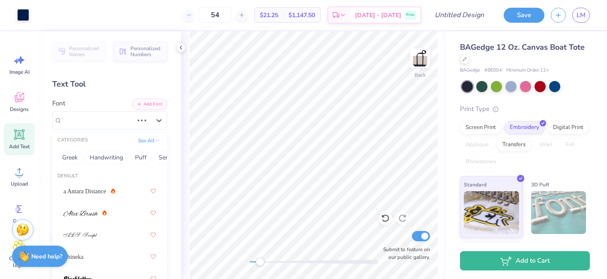
click at [107, 101] on div "Font option Great Vibes selected, 15 of 29. 29 results available. Use Up and Do…" at bounding box center [109, 114] width 115 height 31
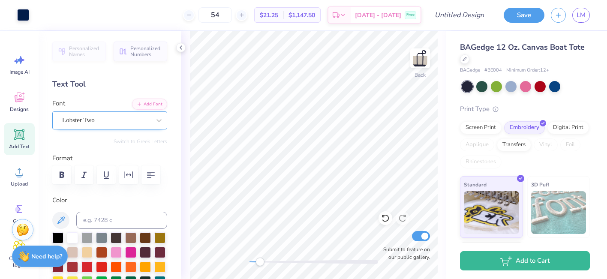
click at [105, 124] on div "Lobster Two" at bounding box center [106, 120] width 90 height 13
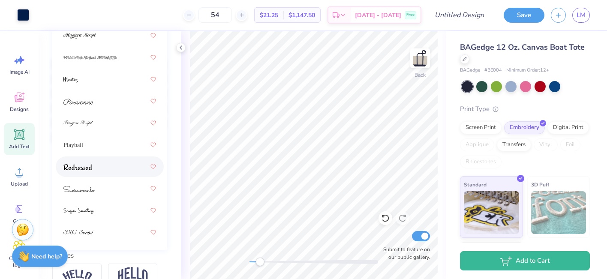
scroll to position [176, 0]
click at [100, 163] on div at bounding box center [109, 165] width 93 height 15
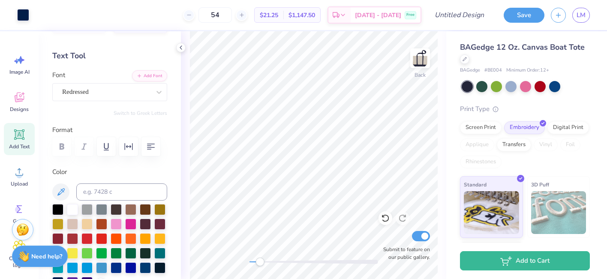
scroll to position [0, 0]
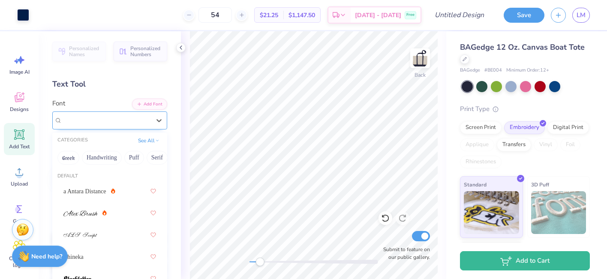
click at [117, 115] on div at bounding box center [106, 121] width 88 height 12
click at [73, 159] on button "Greek" at bounding box center [68, 158] width 22 height 14
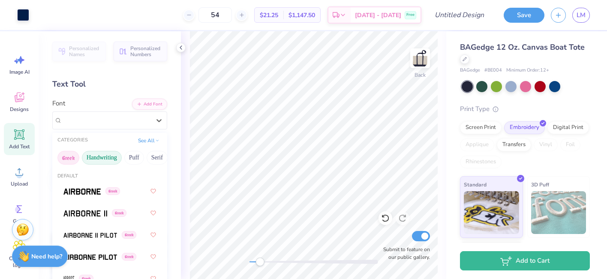
click at [99, 160] on button "Handwriting" at bounding box center [102, 158] width 40 height 14
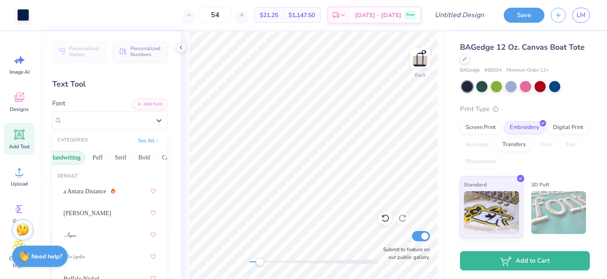
scroll to position [0, 37]
click at [99, 160] on button "Puff" at bounding box center [97, 158] width 20 height 14
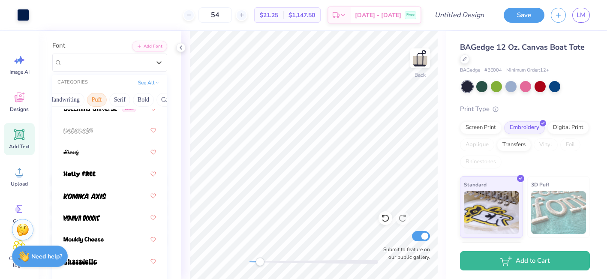
scroll to position [0, 0]
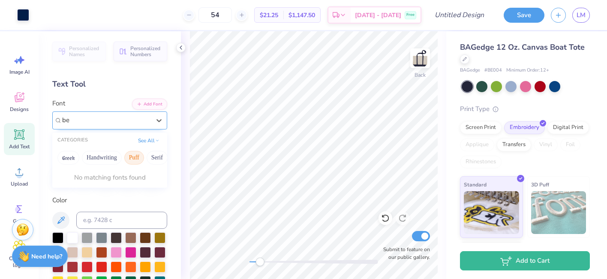
type input "b"
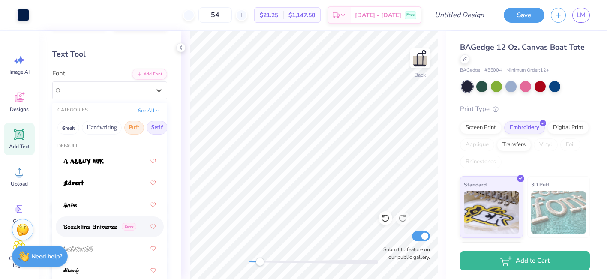
scroll to position [0, 26]
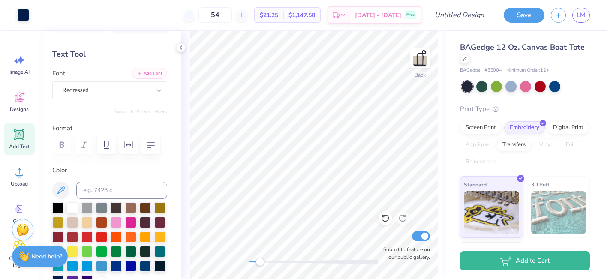
click at [156, 74] on button "Add Font" at bounding box center [149, 73] width 35 height 11
click at [156, 70] on button "Add Font" at bounding box center [149, 73] width 35 height 11
click at [157, 71] on button "Add Font" at bounding box center [149, 73] width 35 height 11
click at [145, 72] on button "Add Font" at bounding box center [149, 73] width 35 height 11
click at [162, 88] on icon at bounding box center [159, 90] width 9 height 9
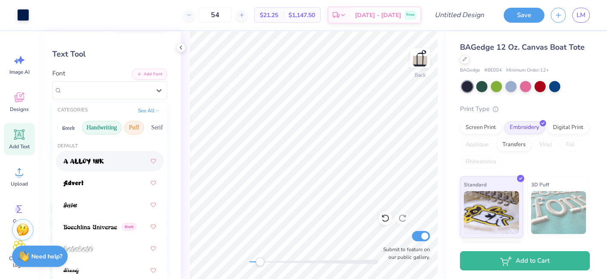
click at [103, 125] on button "Handwriting" at bounding box center [102, 128] width 40 height 14
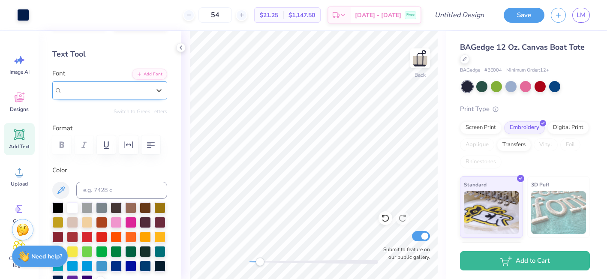
click at [130, 93] on div "Redressed" at bounding box center [106, 90] width 88 height 10
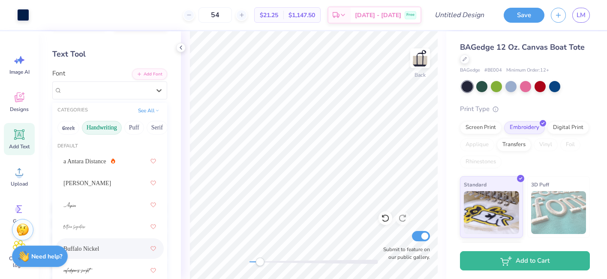
click at [112, 242] on div "Buffalo Nickel" at bounding box center [109, 248] width 93 height 15
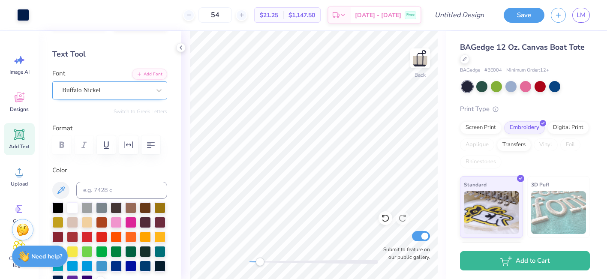
click at [136, 87] on div "Buffalo Nickel" at bounding box center [106, 90] width 90 height 13
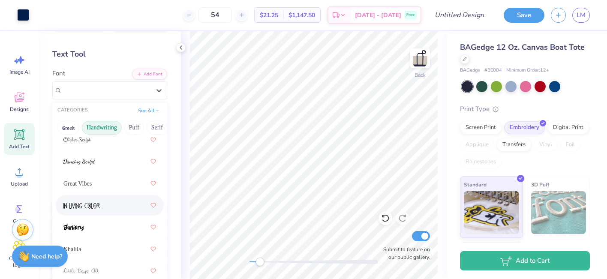
scroll to position [186, 0]
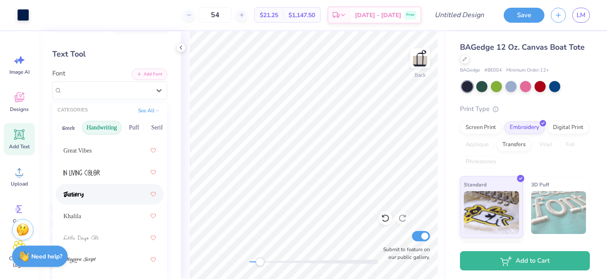
click at [109, 194] on div at bounding box center [109, 194] width 93 height 15
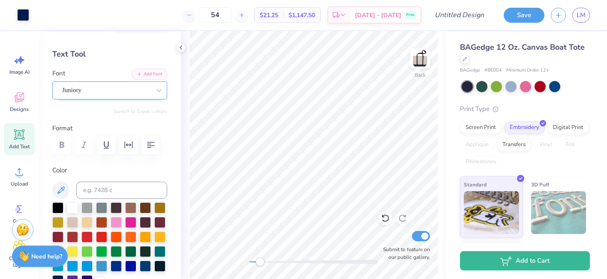
click at [107, 95] on div "Juniory" at bounding box center [106, 90] width 90 height 13
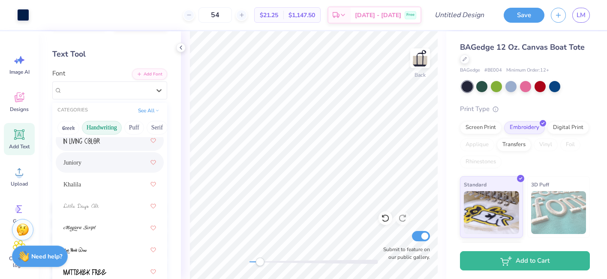
scroll to position [219, 0]
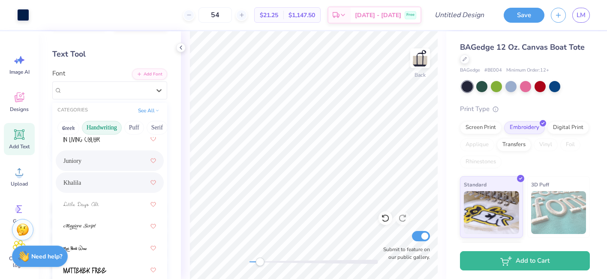
click at [102, 182] on div "Khalila" at bounding box center [109, 182] width 93 height 15
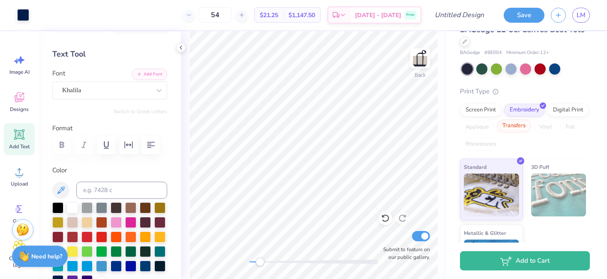
scroll to position [61, 0]
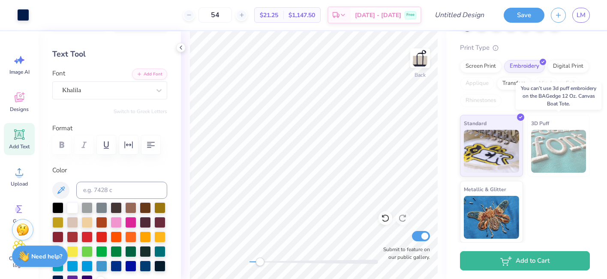
click at [547, 147] on img at bounding box center [558, 151] width 55 height 43
